Goal: Task Accomplishment & Management: Use online tool/utility

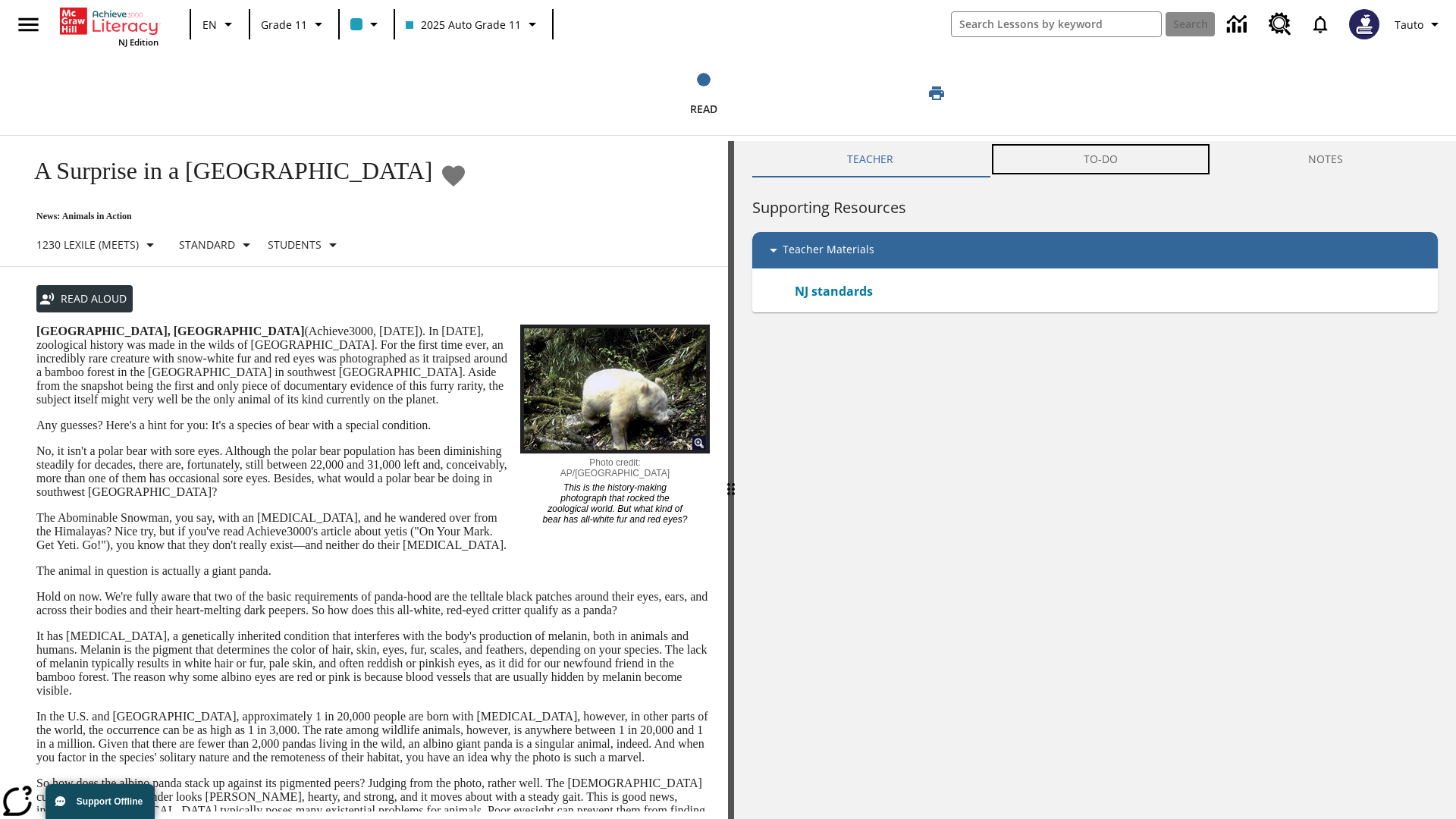
click at [1102, 160] on button "TO-DO" at bounding box center [1101, 159] width 224 height 36
